Goal: Contribute content: Add original content to the website for others to see

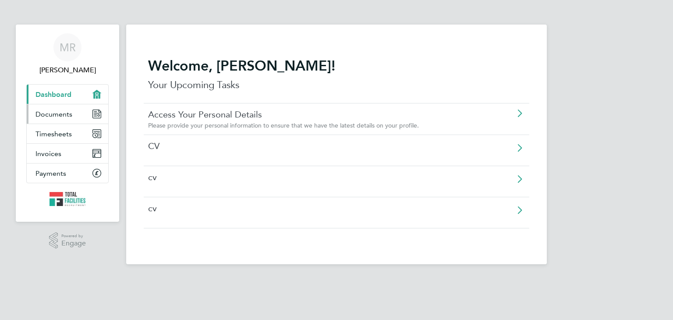
click at [49, 117] on span "Documents" at bounding box center [54, 114] width 37 height 8
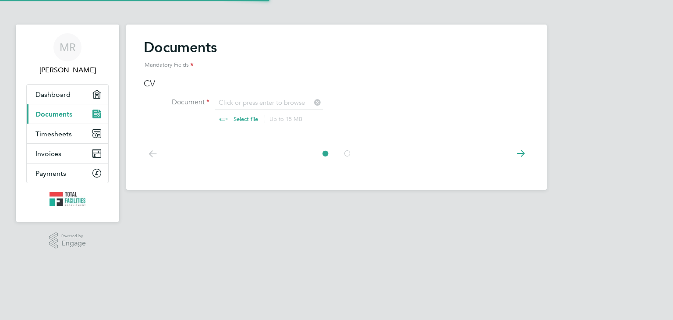
scroll to position [12, 109]
click at [249, 119] on input "file" at bounding box center [254, 111] width 138 height 26
type input "C:\fakepath\Merika-Robinson August New CV (1).pdf"
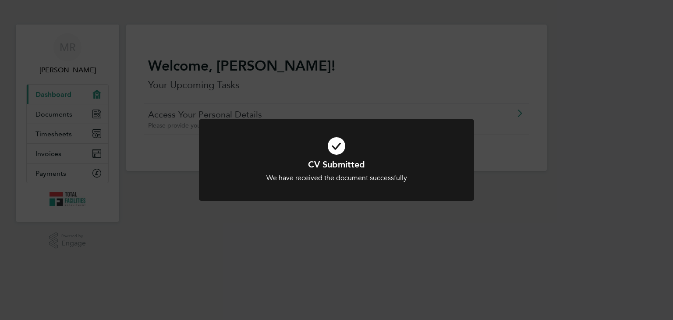
click at [204, 242] on div "CV Submitted We have received the document successfully Cancel Okay" at bounding box center [336, 160] width 673 height 320
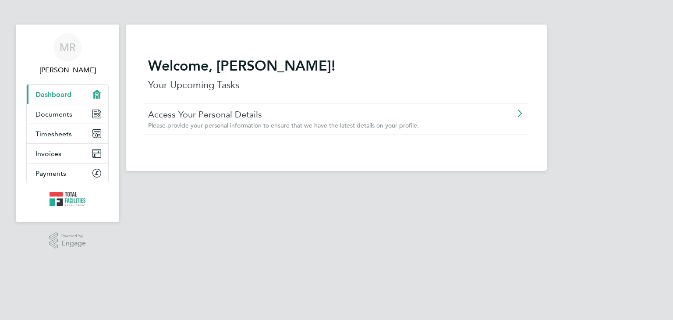
click at [520, 113] on icon at bounding box center [519, 113] width 11 height 7
